Goal: Find specific page/section: Find specific page/section

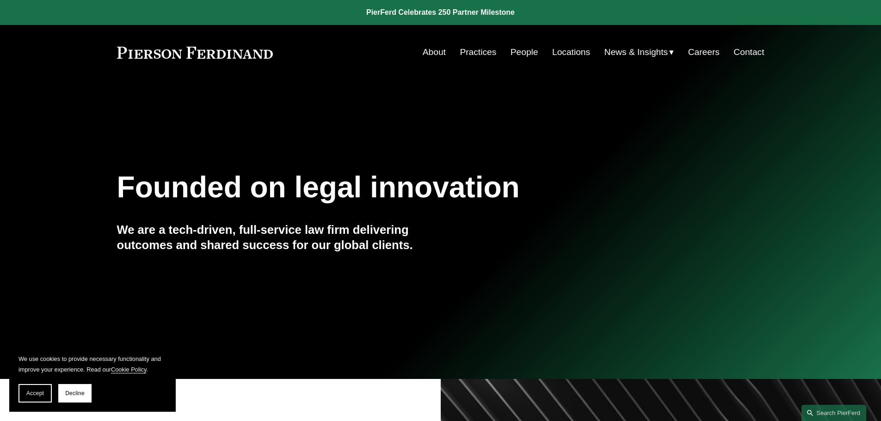
click at [574, 48] on link "Locations" at bounding box center [571, 52] width 38 height 18
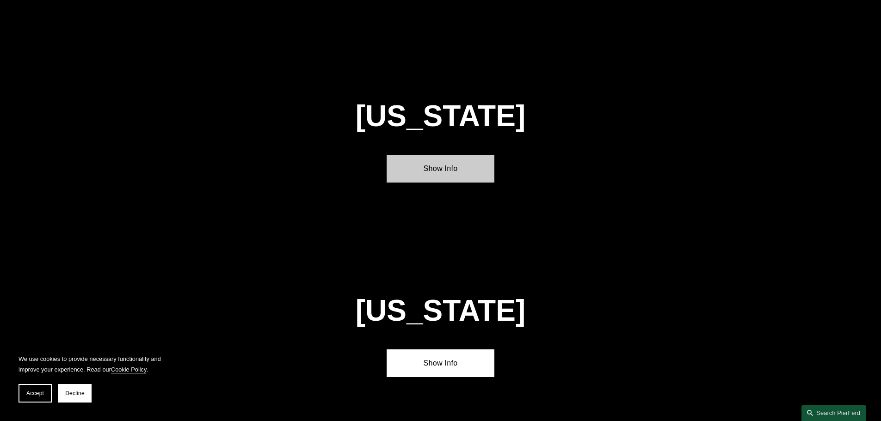
scroll to position [813, 0]
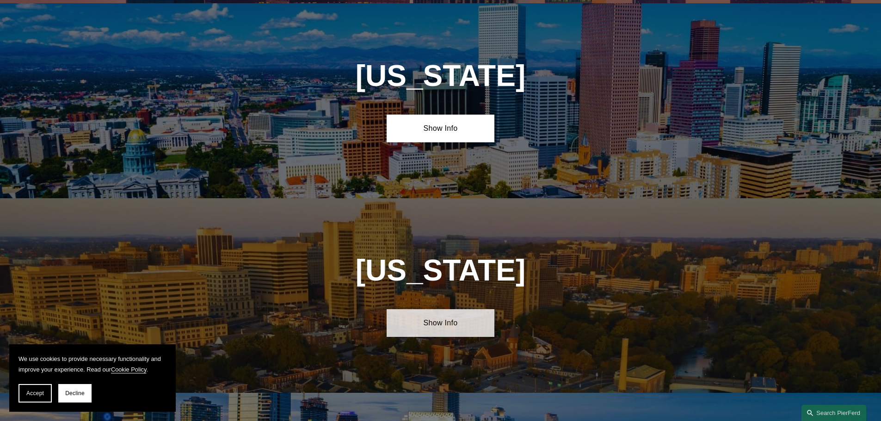
click at [446, 321] on link "Show Info" at bounding box center [440, 323] width 108 height 28
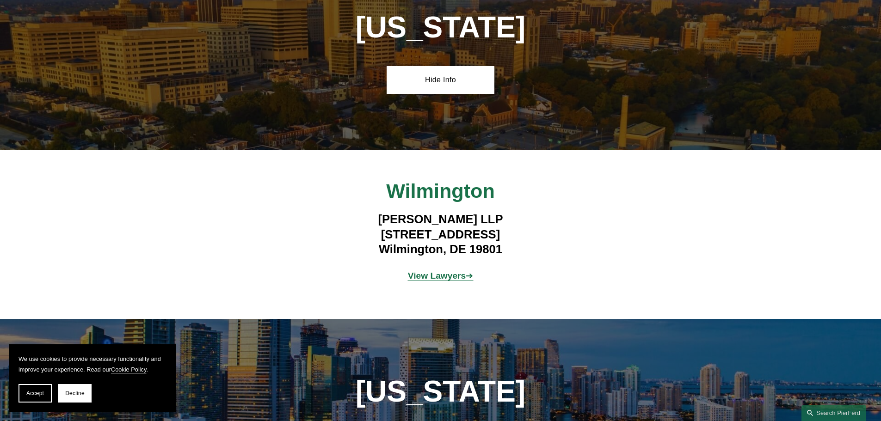
scroll to position [1137, 0]
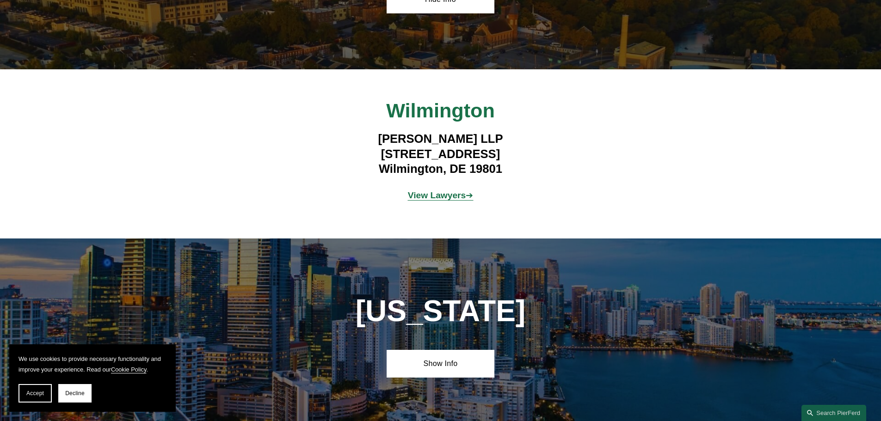
click at [424, 193] on strong "View Lawyers" at bounding box center [437, 195] width 58 height 10
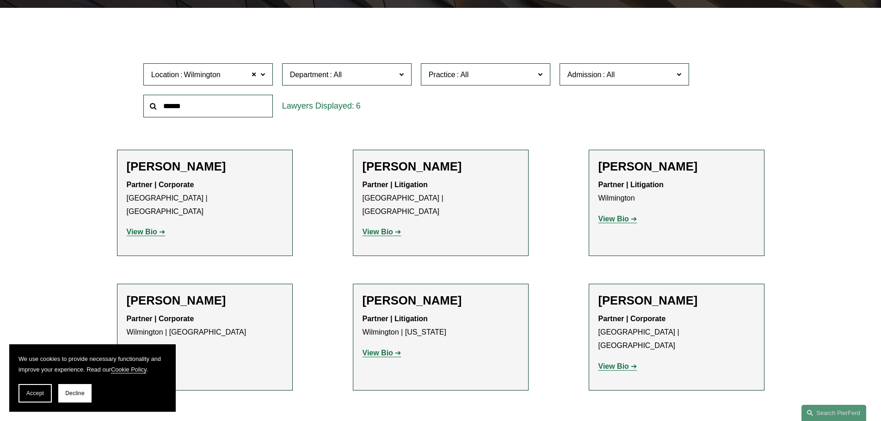
scroll to position [155, 0]
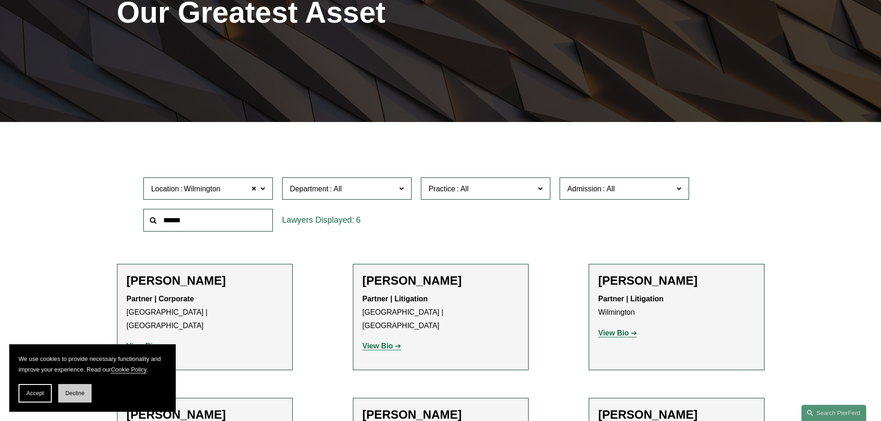
click at [74, 398] on button "Decline" at bounding box center [74, 393] width 33 height 18
